Goal: Task Accomplishment & Management: Manage account settings

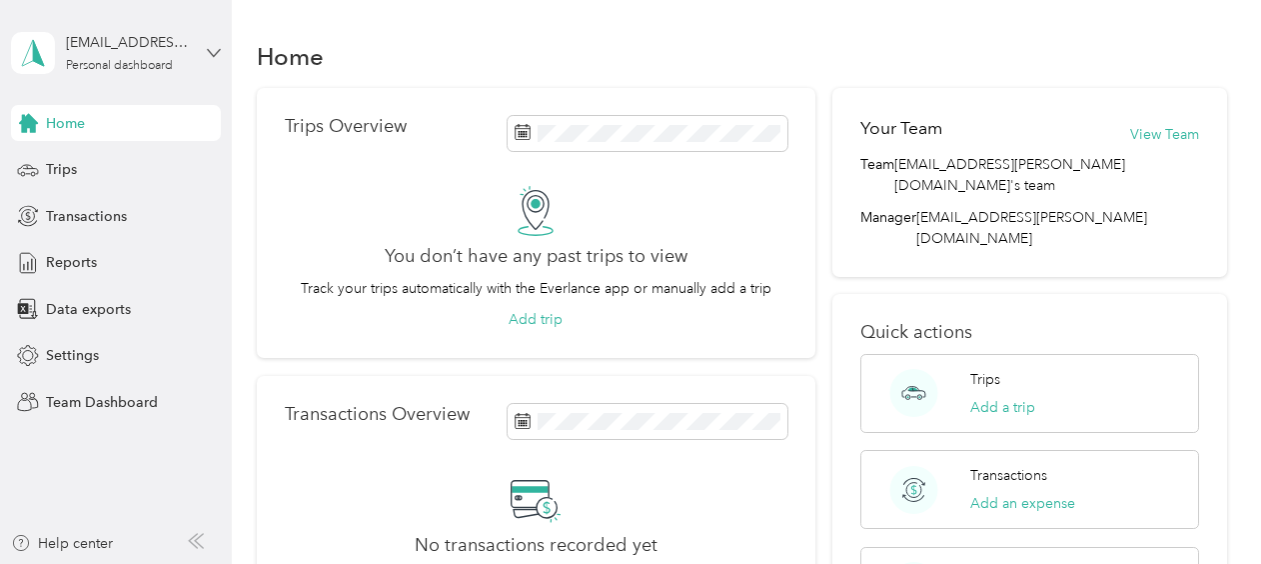
click at [213, 49] on icon at bounding box center [214, 53] width 14 height 14
click at [136, 166] on div "Team dashboard" at bounding box center [278, 164] width 506 height 35
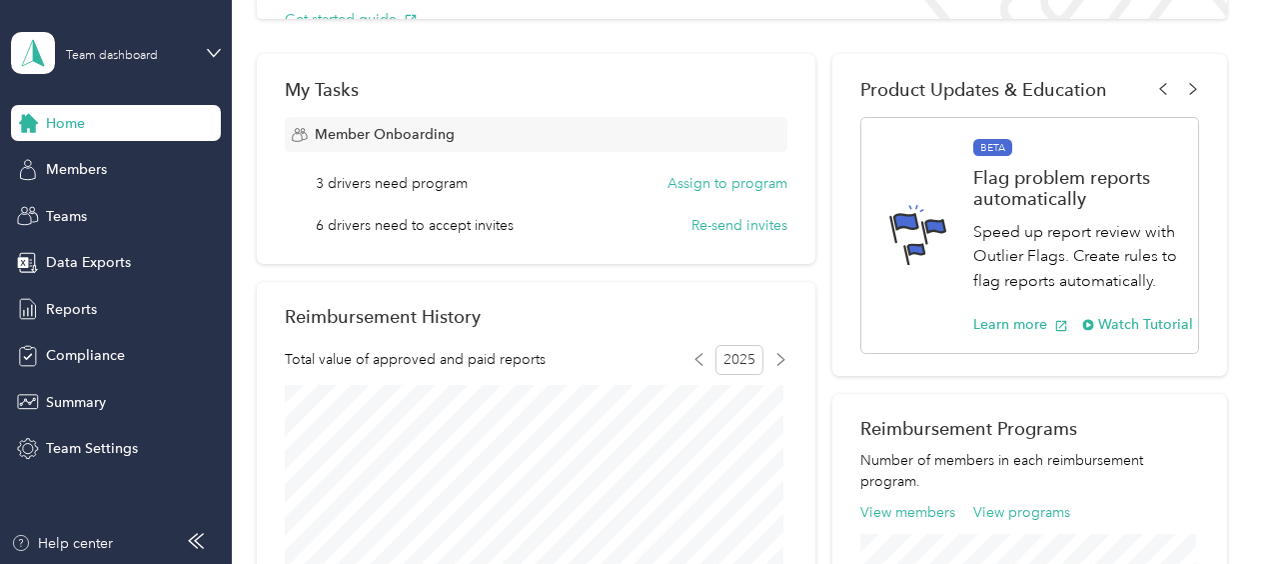
scroll to position [340, 0]
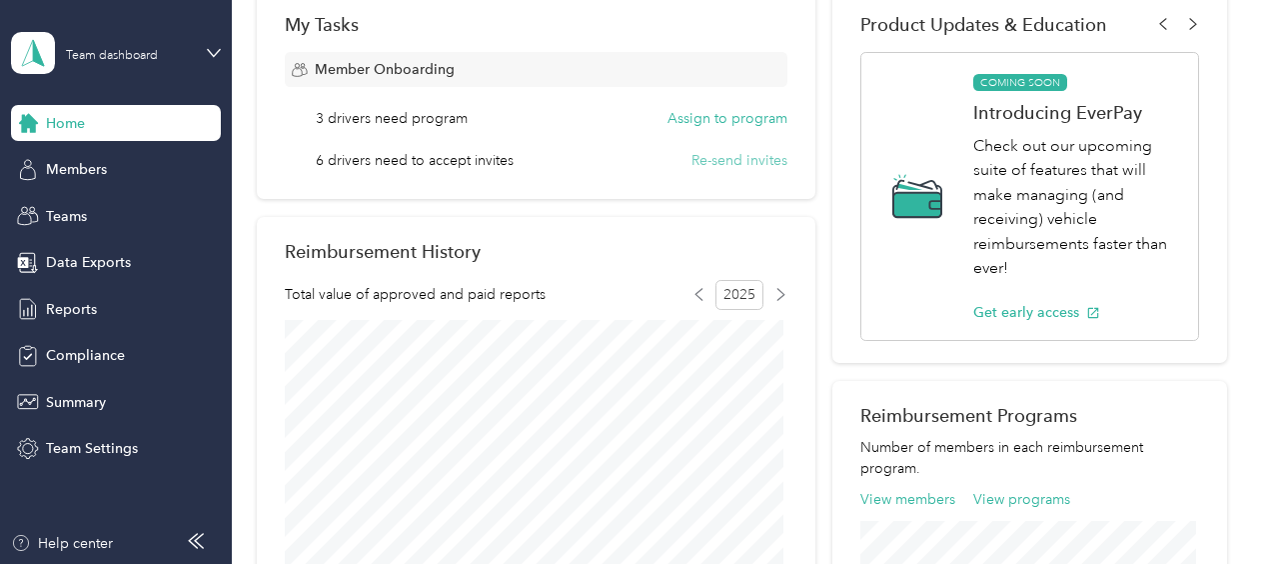
click at [738, 157] on button "Re-send invites" at bounding box center [740, 160] width 96 height 21
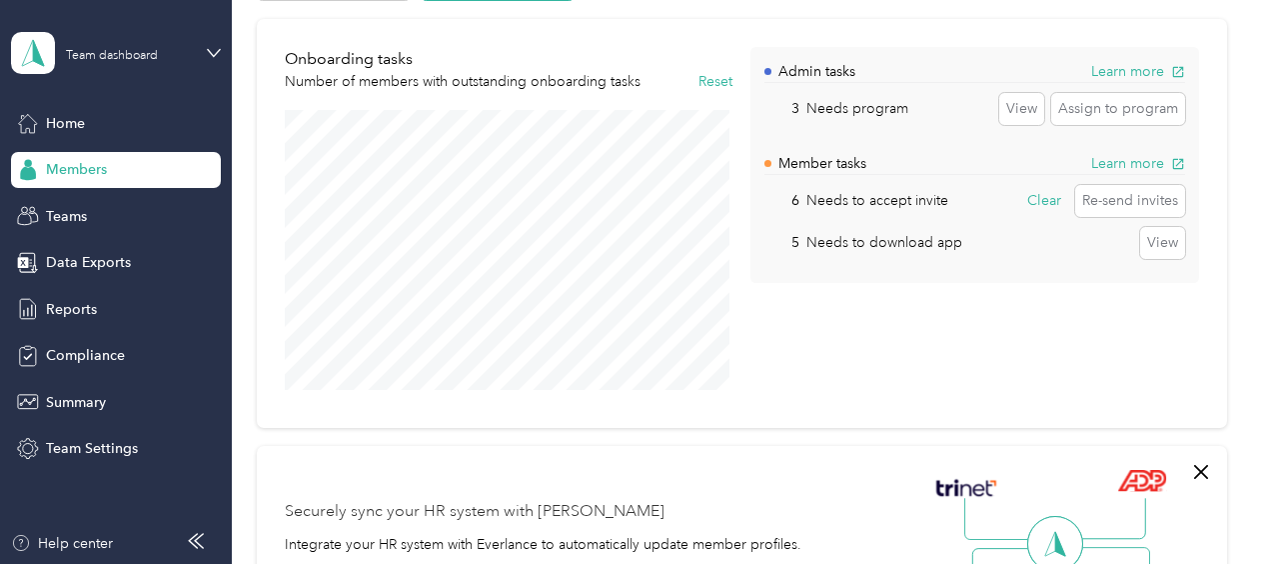
scroll to position [140, 0]
click at [1014, 107] on button "View" at bounding box center [1022, 110] width 45 height 32
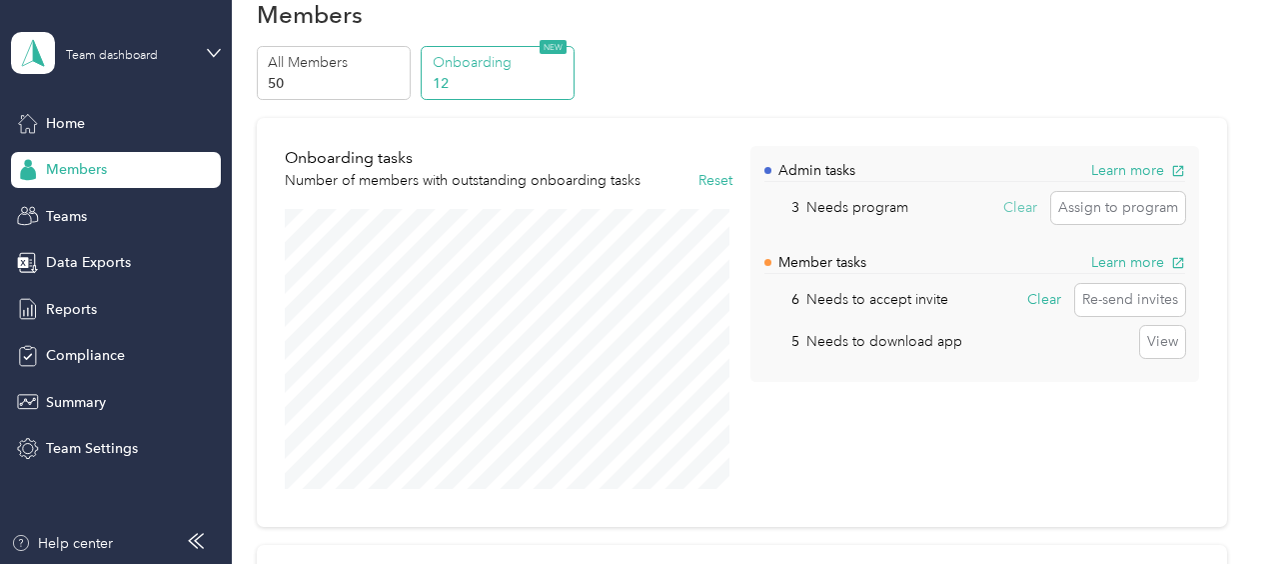
scroll to position [40, 0]
click at [1088, 202] on button "Assign to program" at bounding box center [1118, 210] width 134 height 32
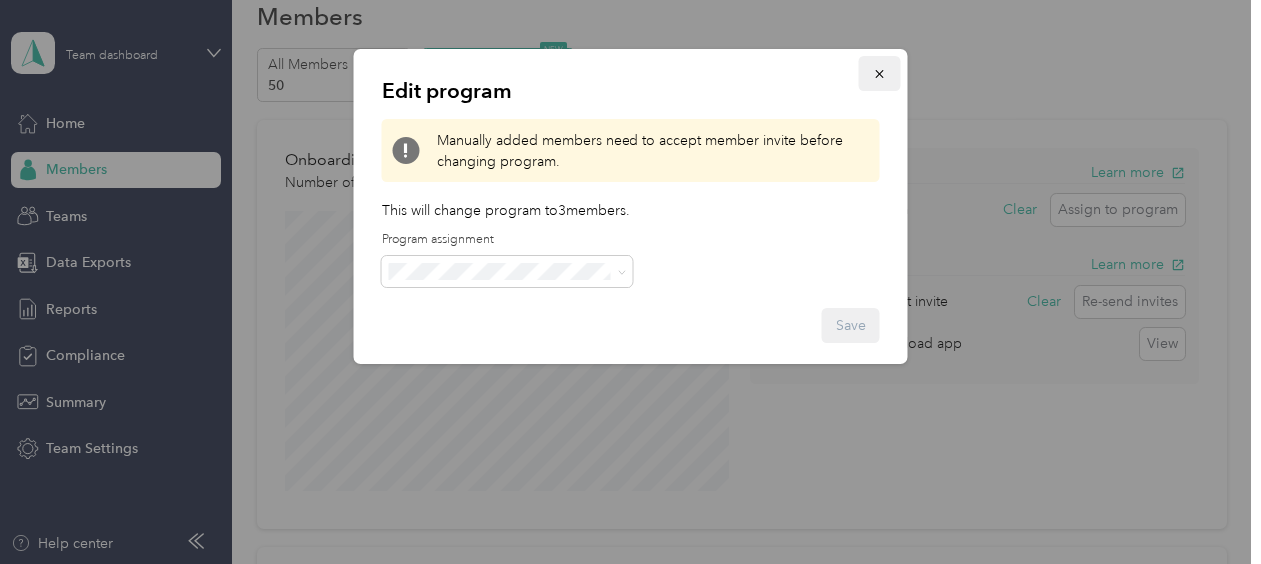
click at [871, 72] on button "button" at bounding box center [881, 73] width 42 height 35
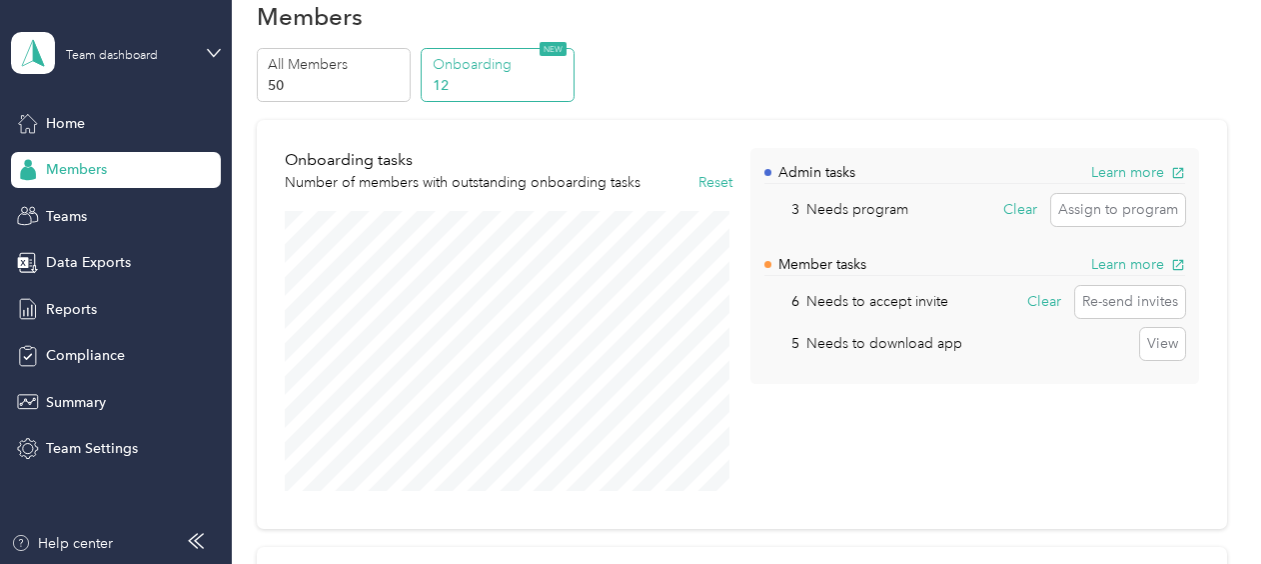
click at [938, 346] on p "Needs to download app" at bounding box center [885, 343] width 156 height 21
click at [1143, 345] on button "View" at bounding box center [1162, 344] width 45 height 32
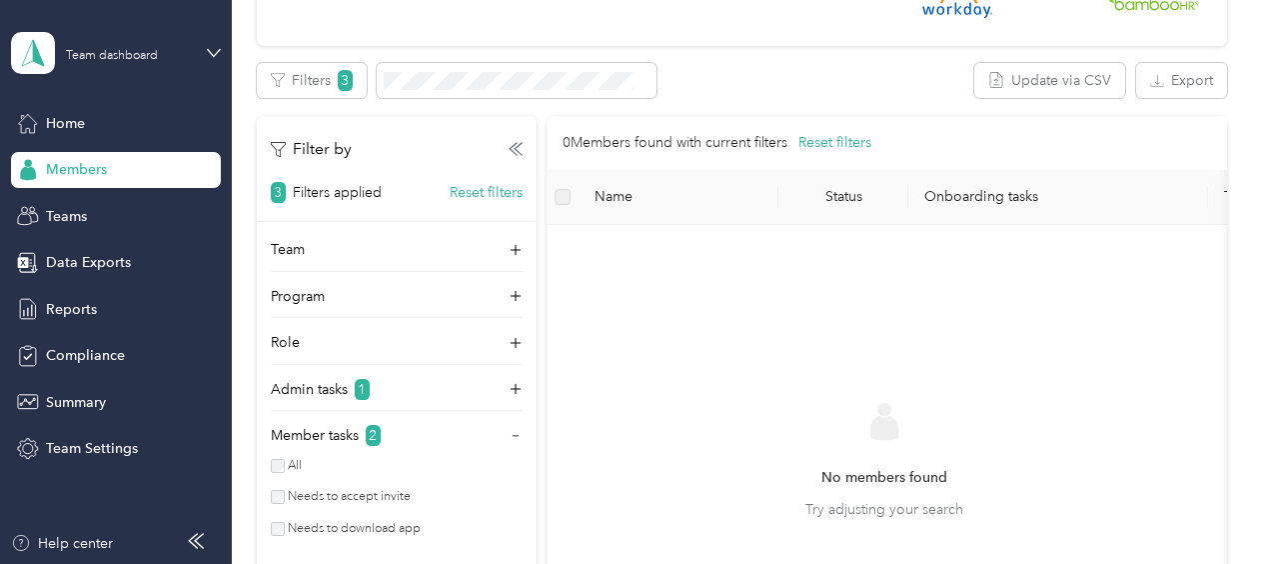
scroll to position [740, 0]
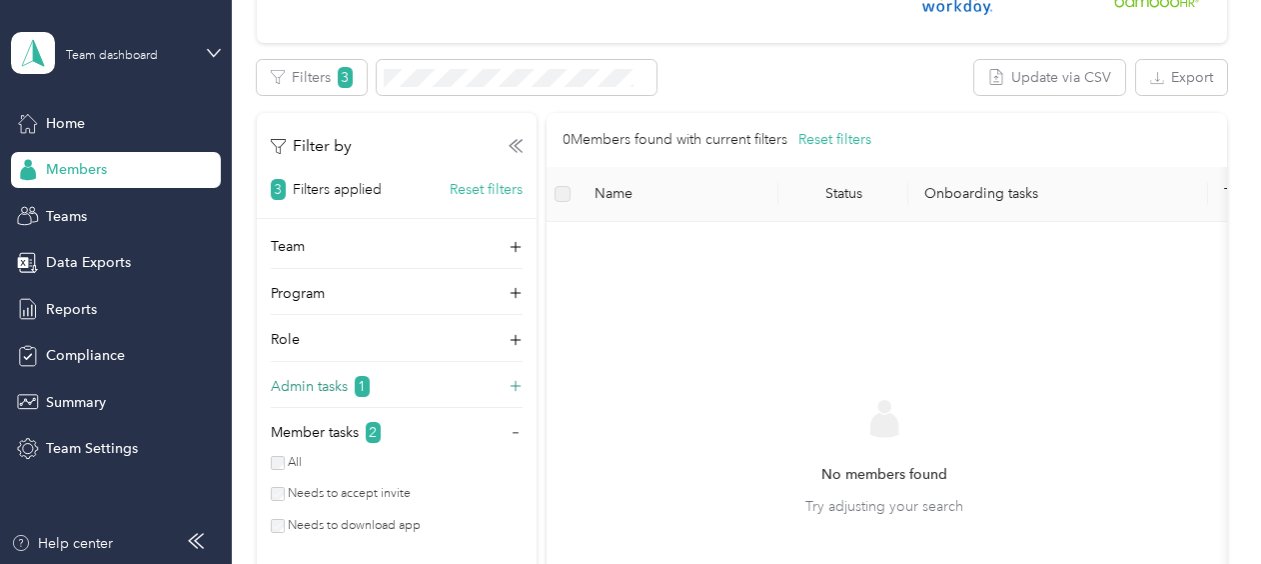
click at [279, 377] on p "Admin tasks" at bounding box center [309, 386] width 77 height 21
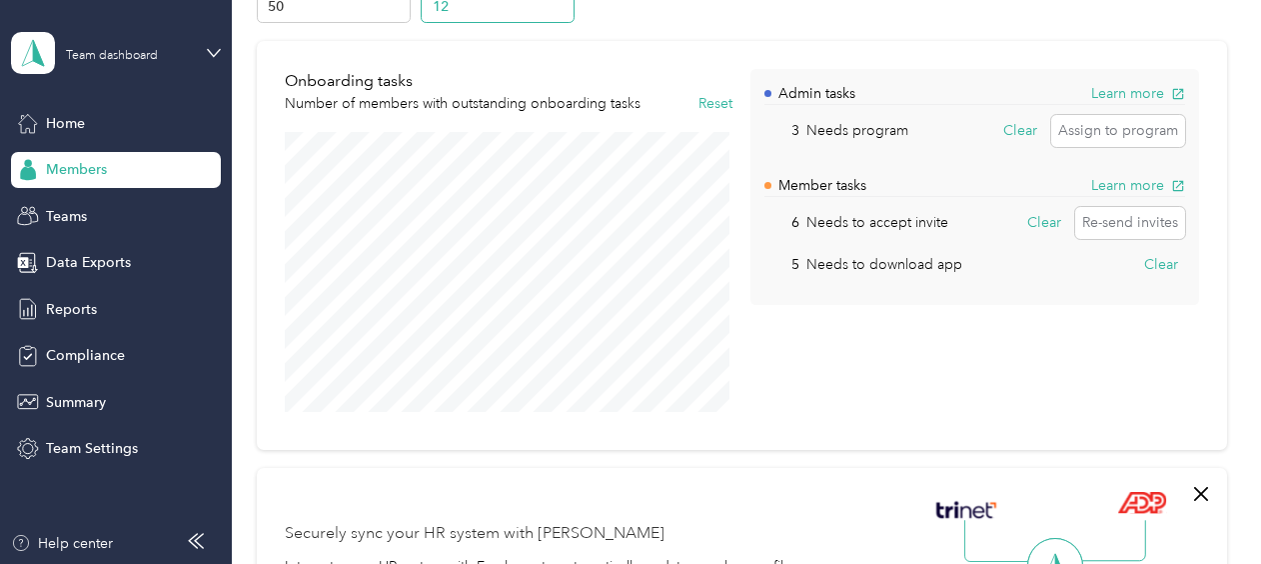
scroll to position [0, 0]
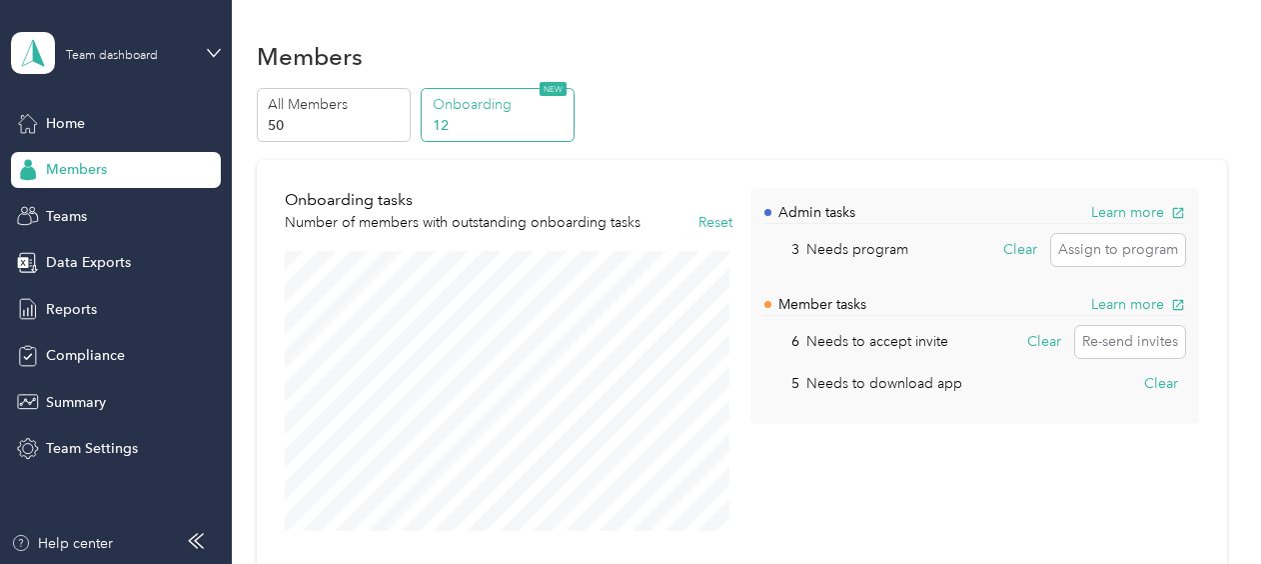
click at [471, 115] on p "12" at bounding box center [501, 125] width 136 height 21
click at [845, 123] on div "All Members 50 Onboarding 12 NEW" at bounding box center [742, 115] width 971 height 55
click at [1093, 341] on button "Re-send invites" at bounding box center [1130, 342] width 110 height 32
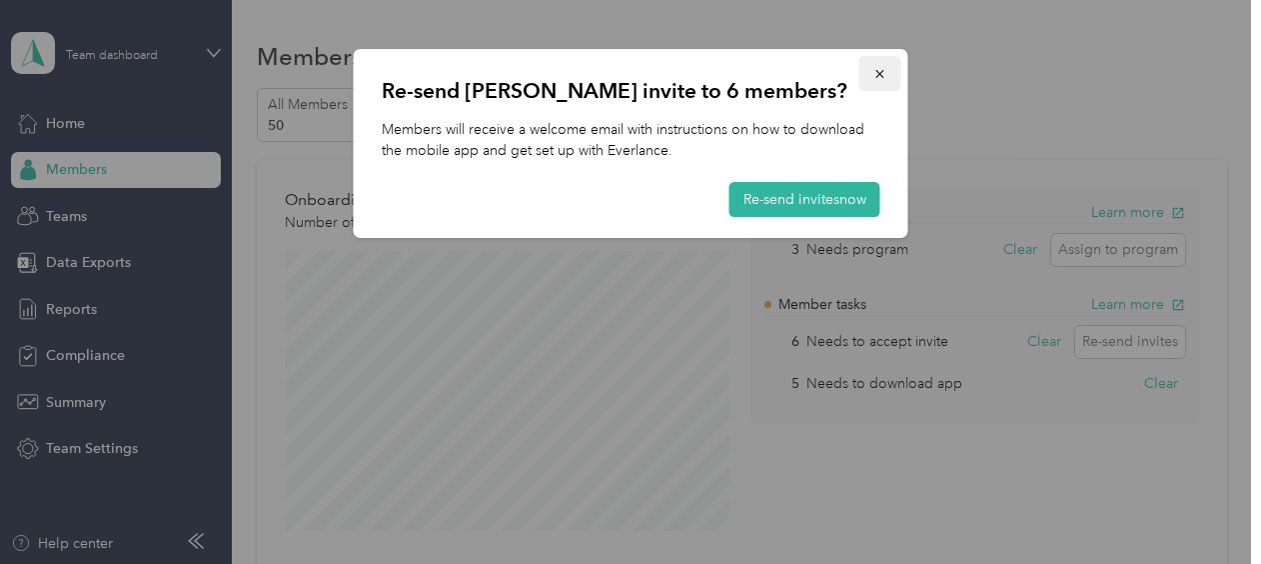
click at [886, 70] on icon "button" at bounding box center [881, 74] width 14 height 14
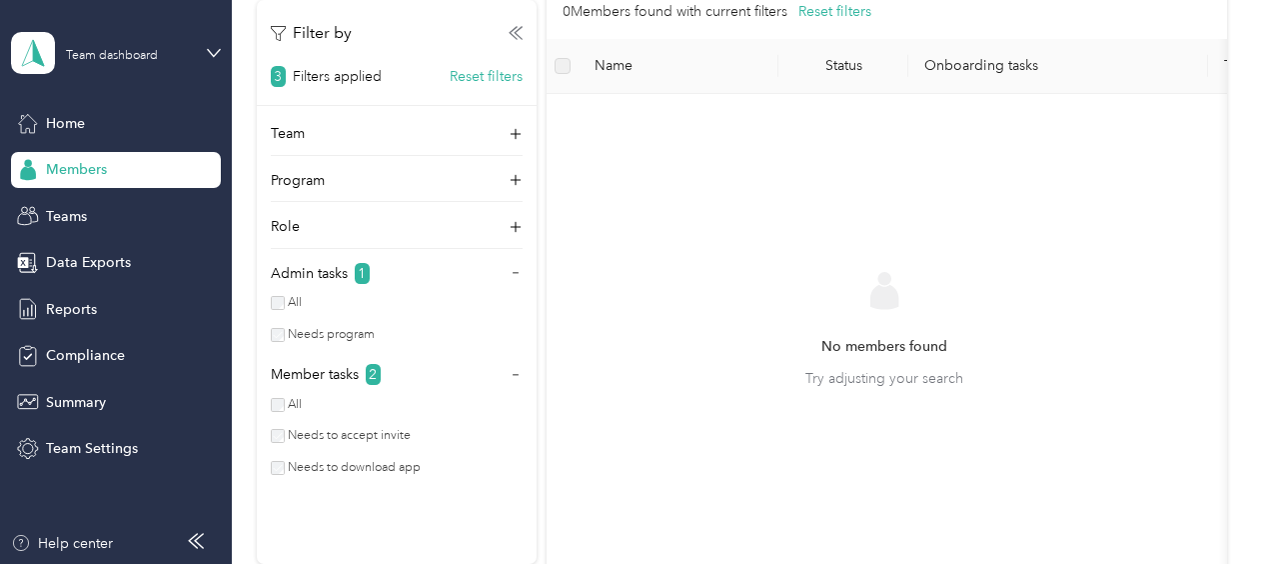
scroll to position [900, 0]
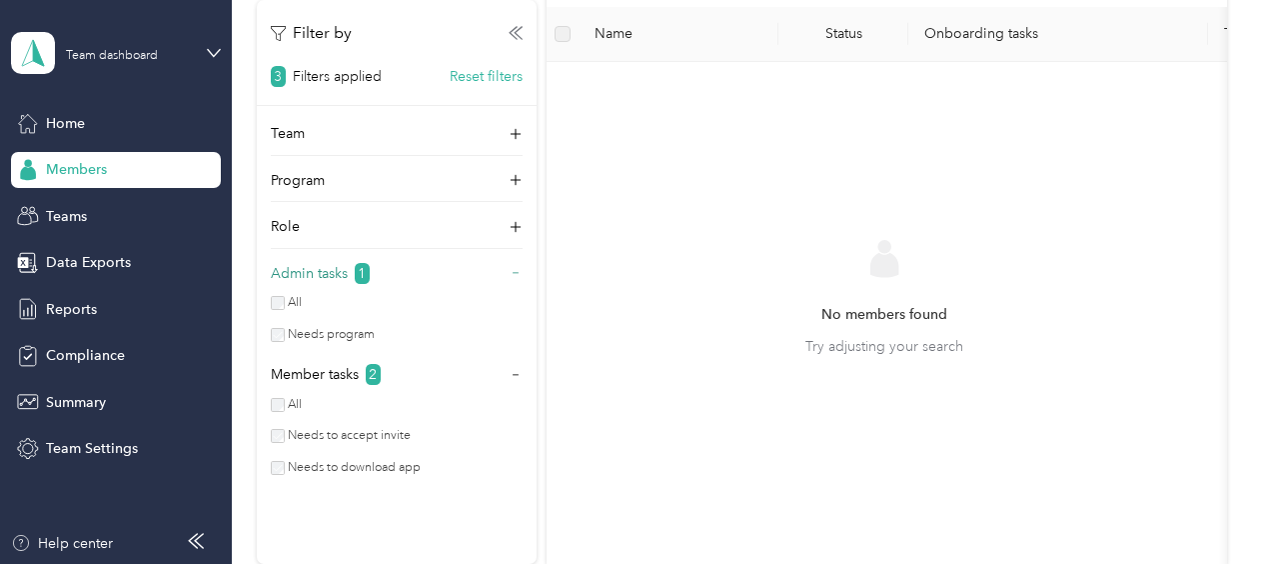
click at [352, 273] on span "Admin tasks 1" at bounding box center [320, 273] width 99 height 21
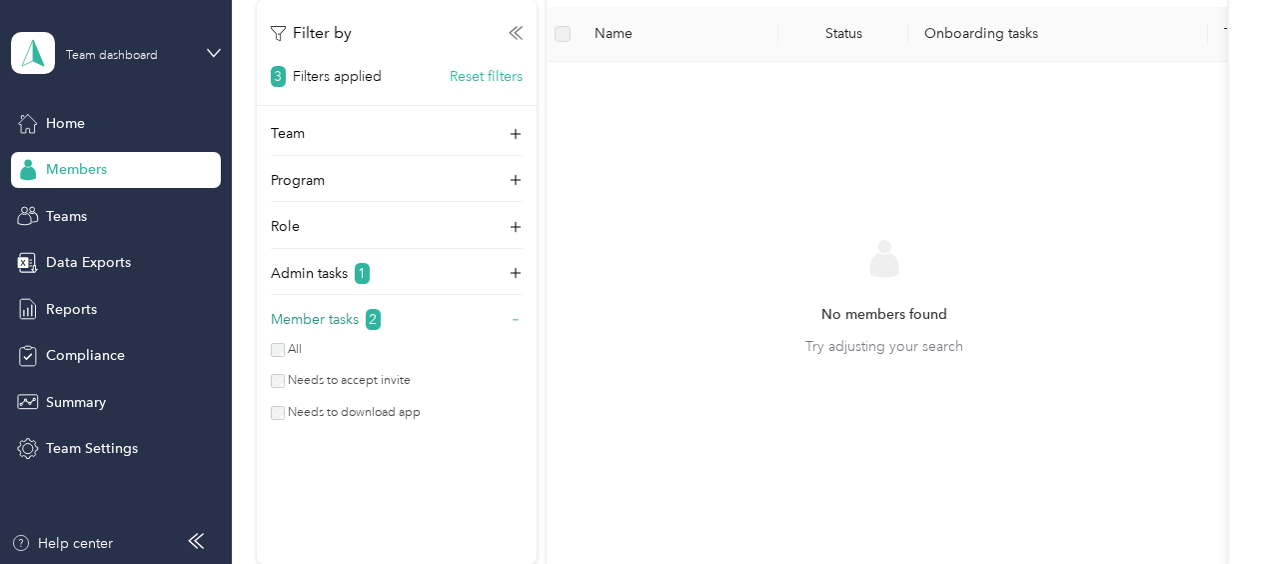
click at [337, 319] on p "Member tasks" at bounding box center [315, 320] width 88 height 21
click at [348, 377] on label "Needs to accept invite" at bounding box center [348, 382] width 127 height 18
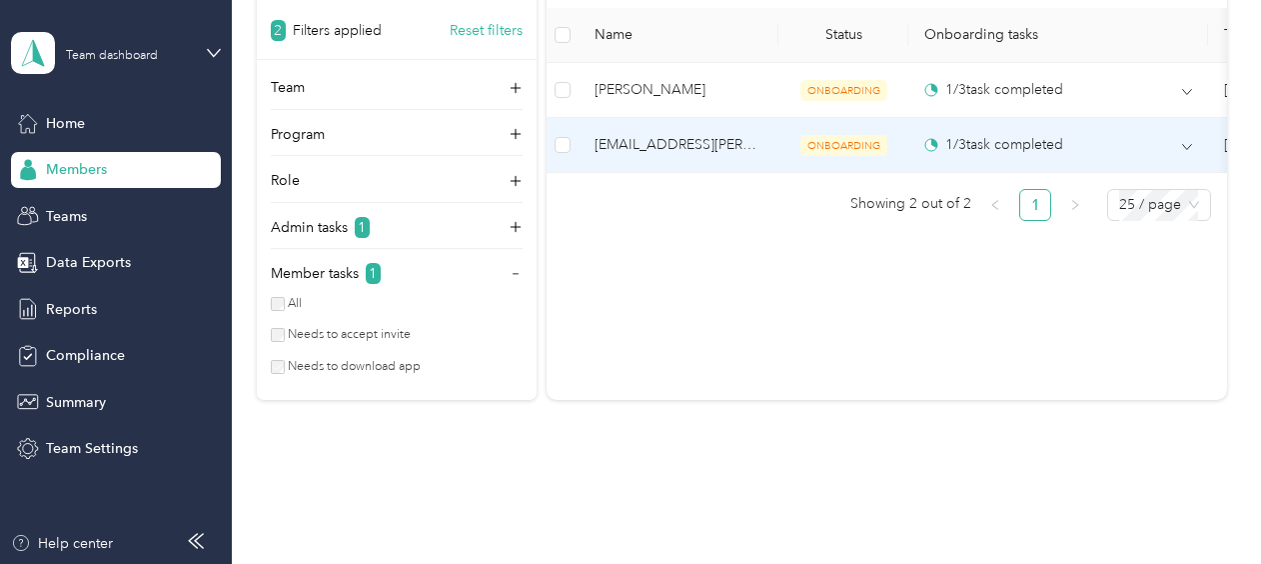
scroll to position [900, 0]
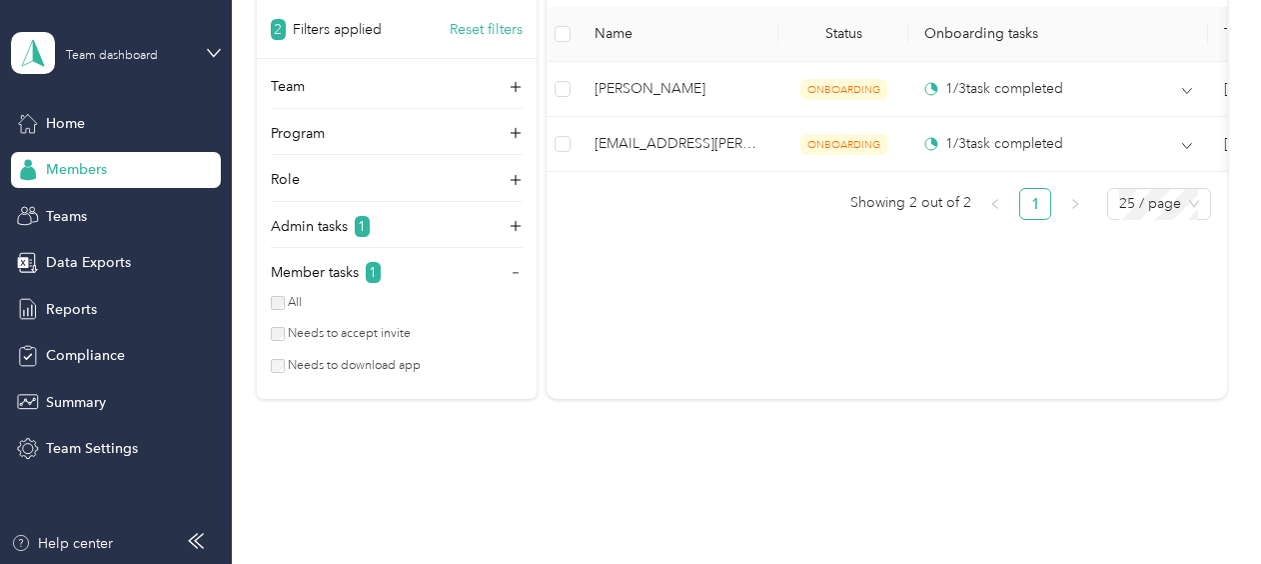
click at [349, 369] on label "Needs to download app" at bounding box center [353, 366] width 137 height 18
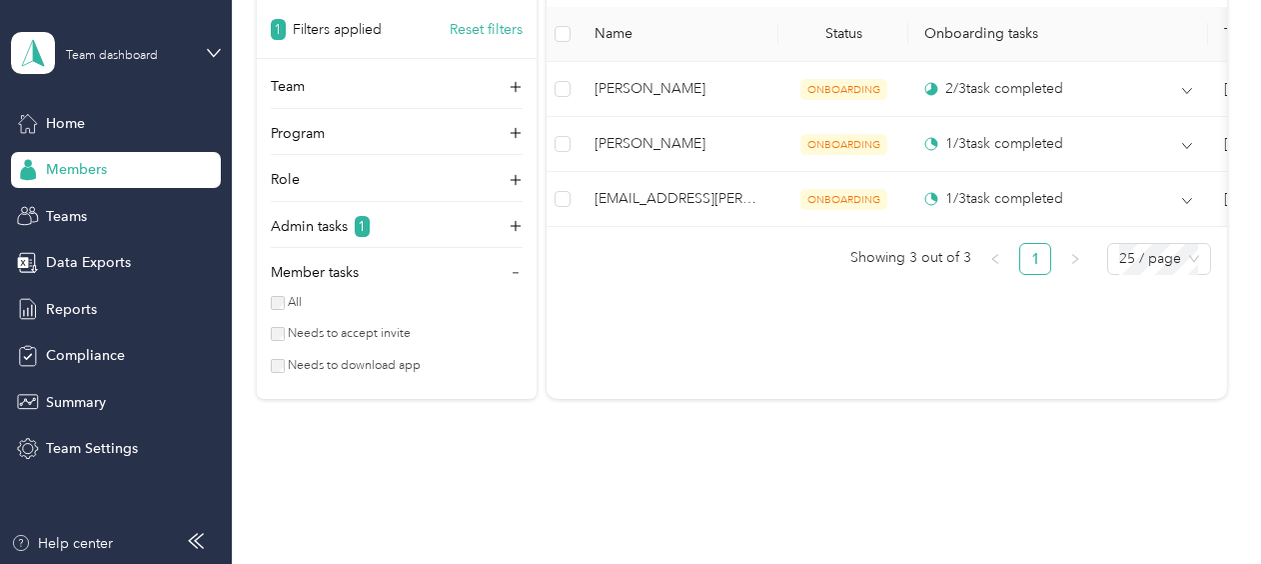
scroll to position [800, 0]
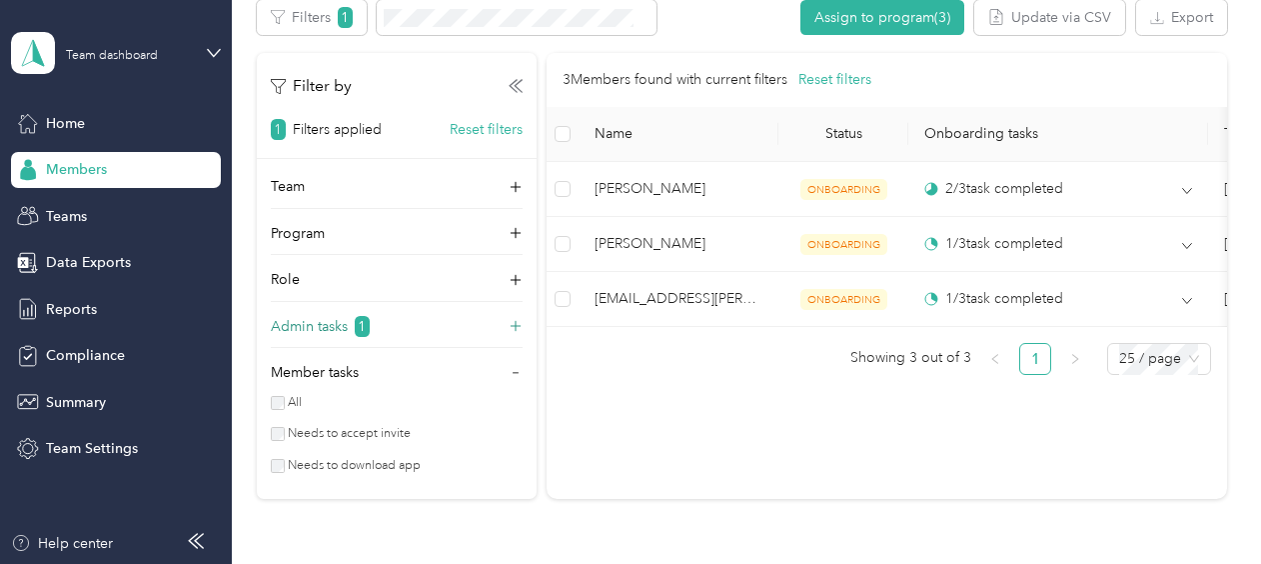
click at [328, 318] on p "Admin tasks" at bounding box center [309, 326] width 77 height 21
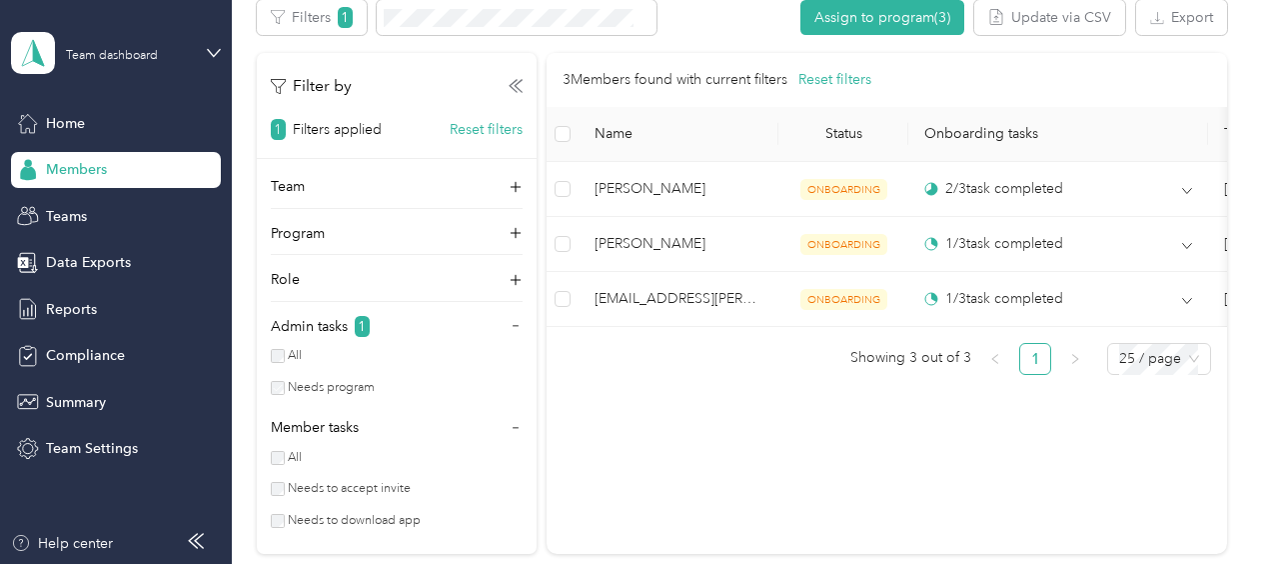
click at [308, 389] on label "Needs program" at bounding box center [330, 388] width 91 height 18
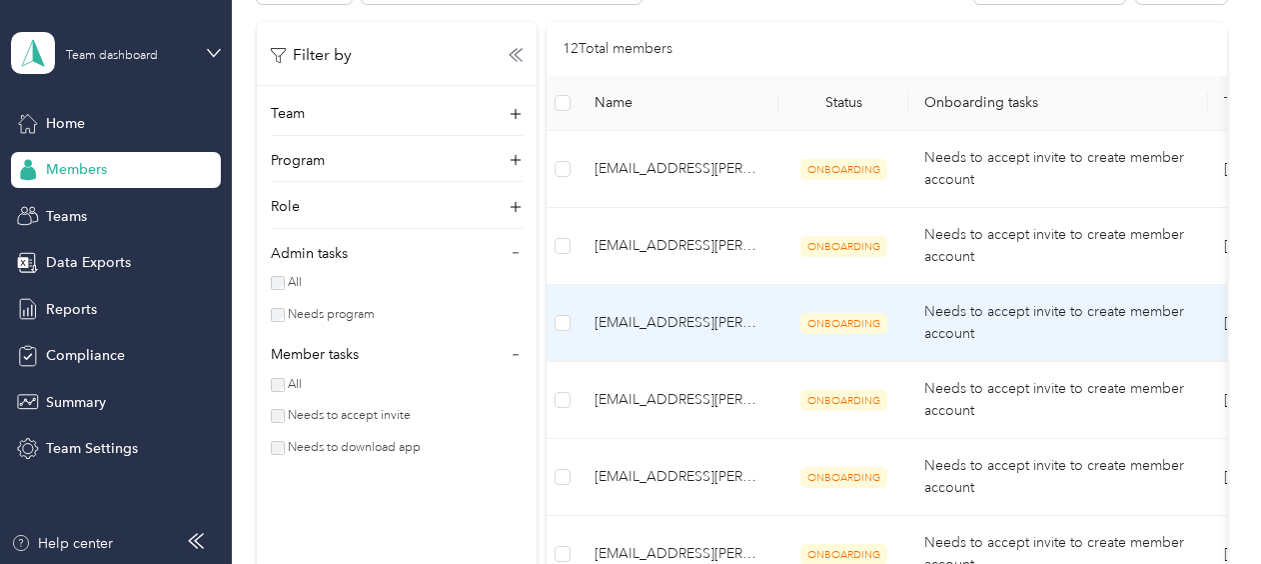
scroll to position [821, 0]
